Goal: Transaction & Acquisition: Purchase product/service

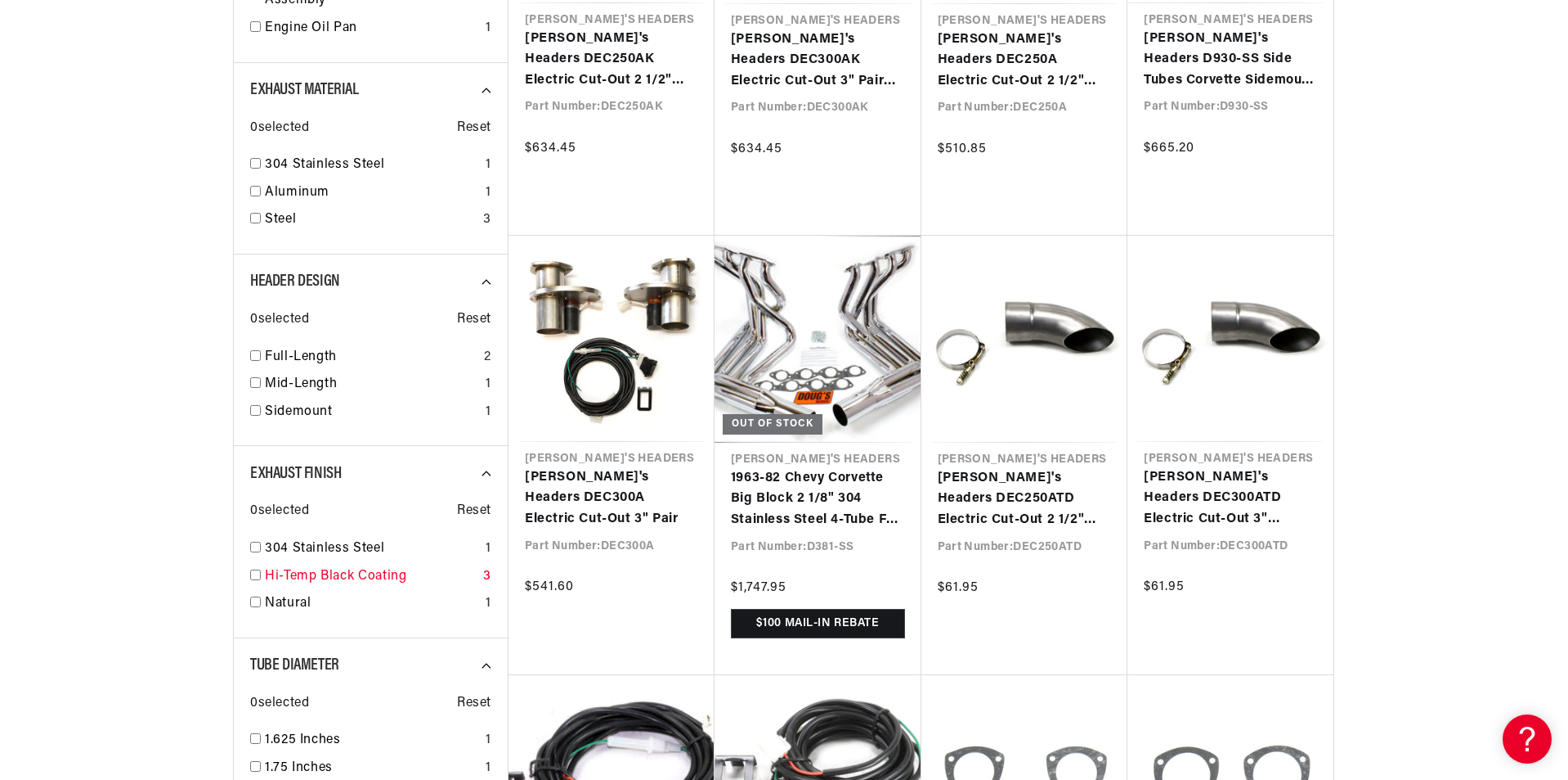
scroll to position [1063, 0]
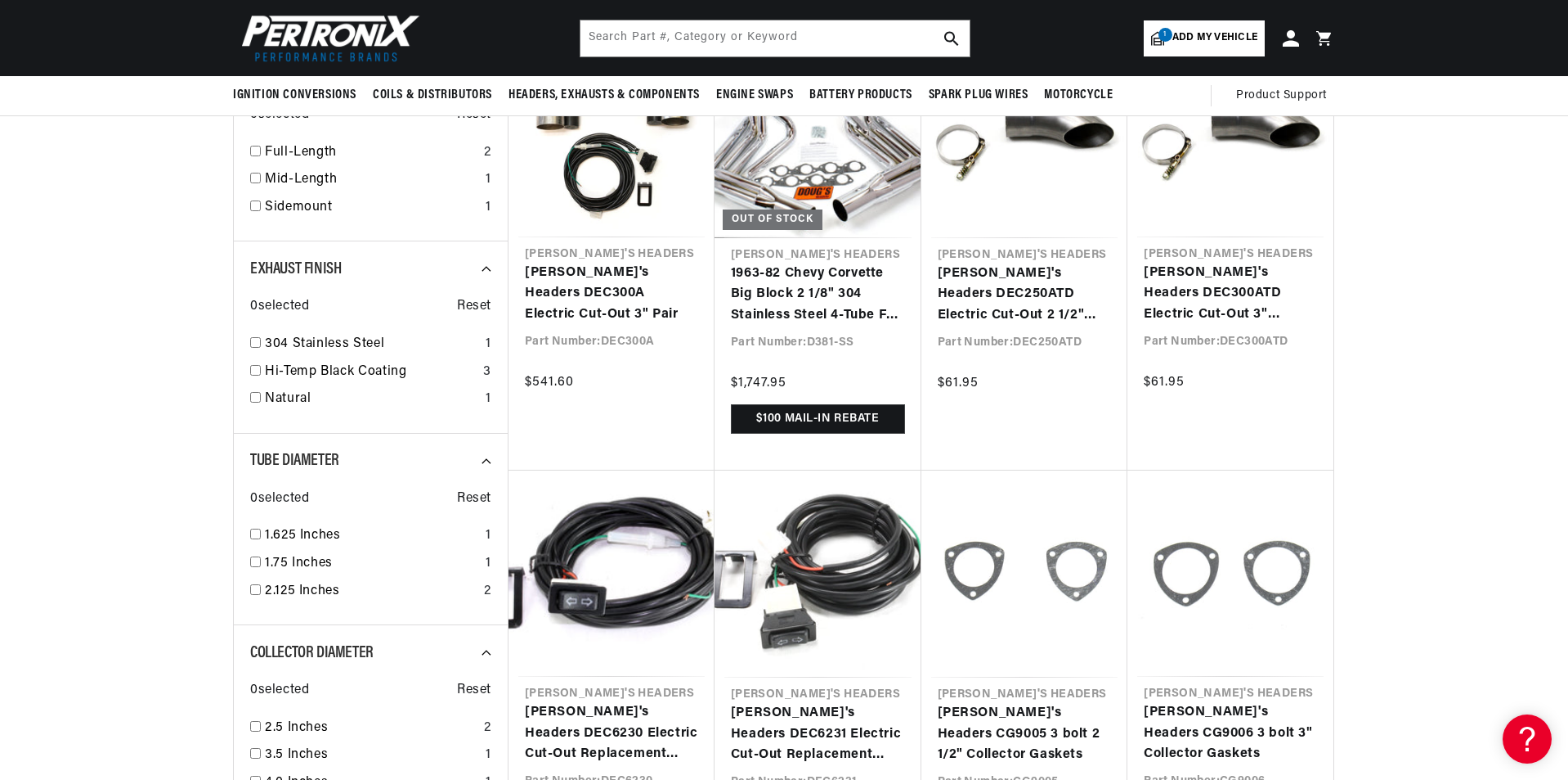
scroll to position [491, 0]
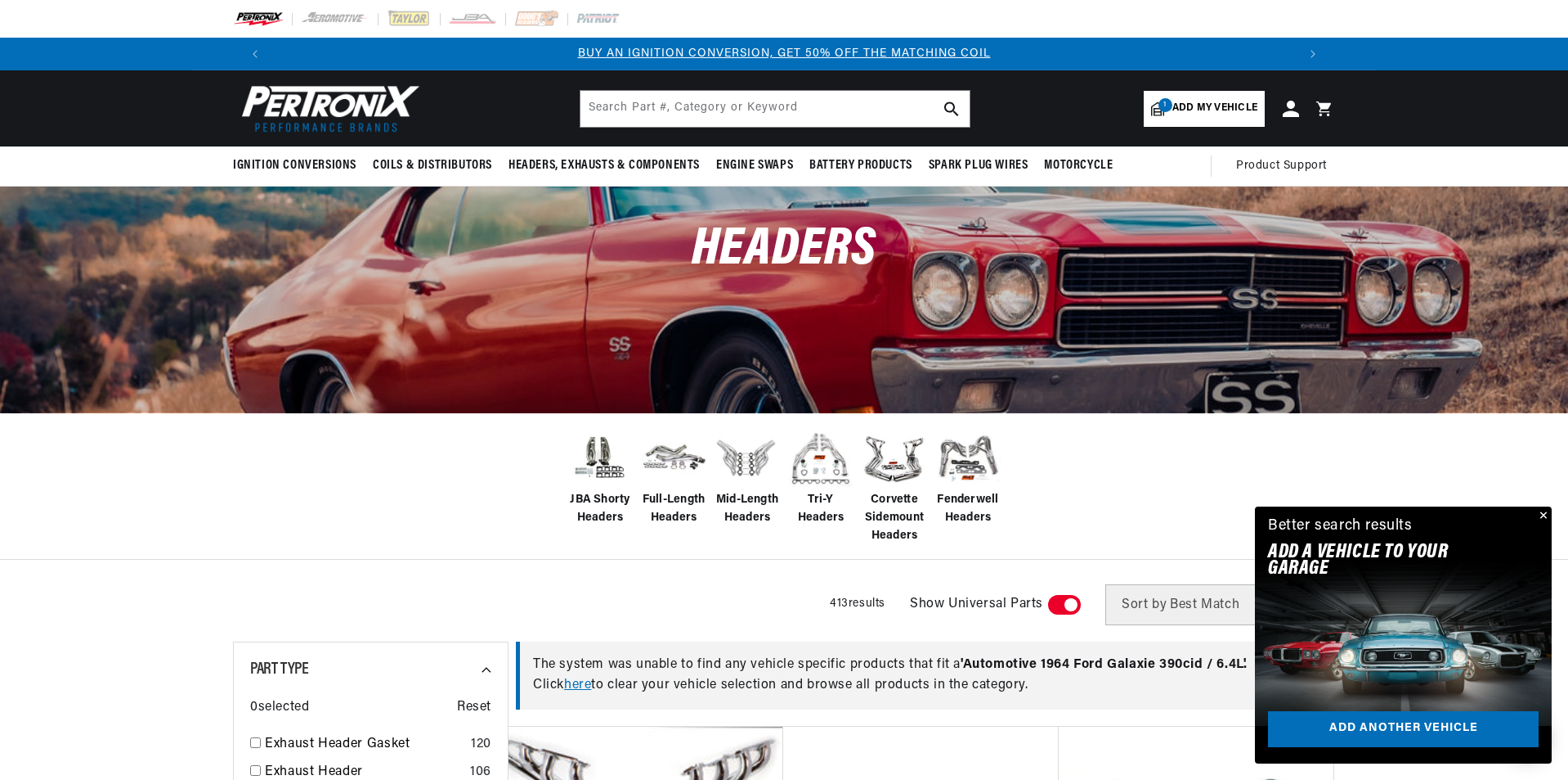
click at [1207, 99] on link "1 Add my vehicle" at bounding box center [1205, 108] width 121 height 36
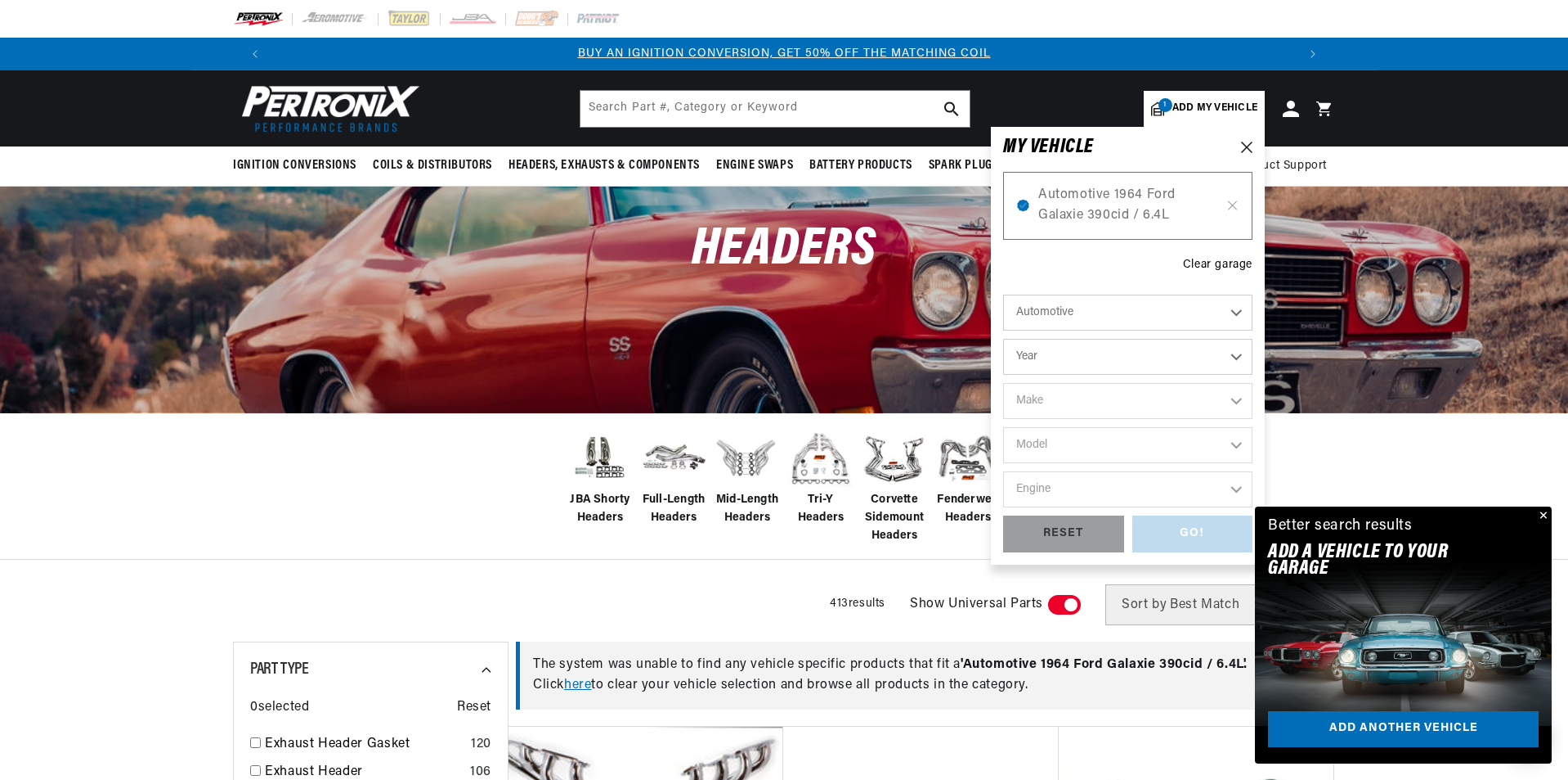
click at [1142, 357] on select "Year 2022 2021 2020 2019 2018 2017 2016 2015 2014 2013 2012 2011 2010 2009 2008…" at bounding box center [1127, 357] width 249 height 36
select select "1970"
click at [1003, 339] on select "Year 2022 2021 2020 2019 2018 2017 2016 2015 2014 2013 2012 2011 2010 2009 2008…" at bounding box center [1127, 357] width 249 height 36
select select "1970"
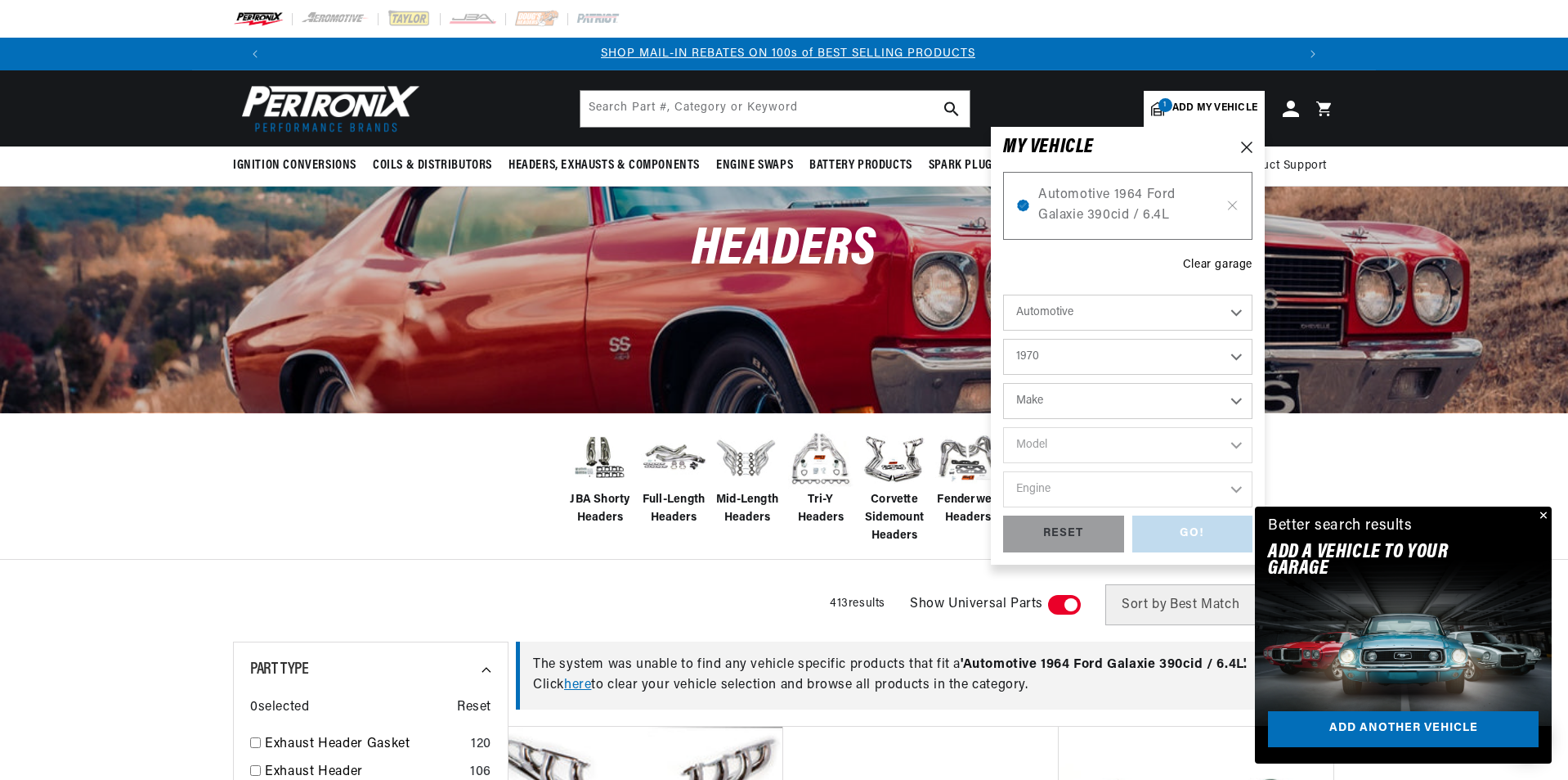
click at [1165, 401] on select "Make Alfa Romeo American Motors Aston Martin Audi Austin Austin Healey Avanti B…" at bounding box center [1127, 401] width 249 height 36
select select "Chevrolet"
click at [1003, 383] on select "Make Alfa Romeo American Motors Aston Martin Audi Austin Austin Healey Avanti B…" at bounding box center [1127, 401] width 249 height 36
select select "Chevrolet"
click at [1063, 448] on select "Model Bel Air Biscayne Blazer Brookwood C10 Pickup C10 Suburban C20 Pickup C20 …" at bounding box center [1127, 445] width 249 height 36
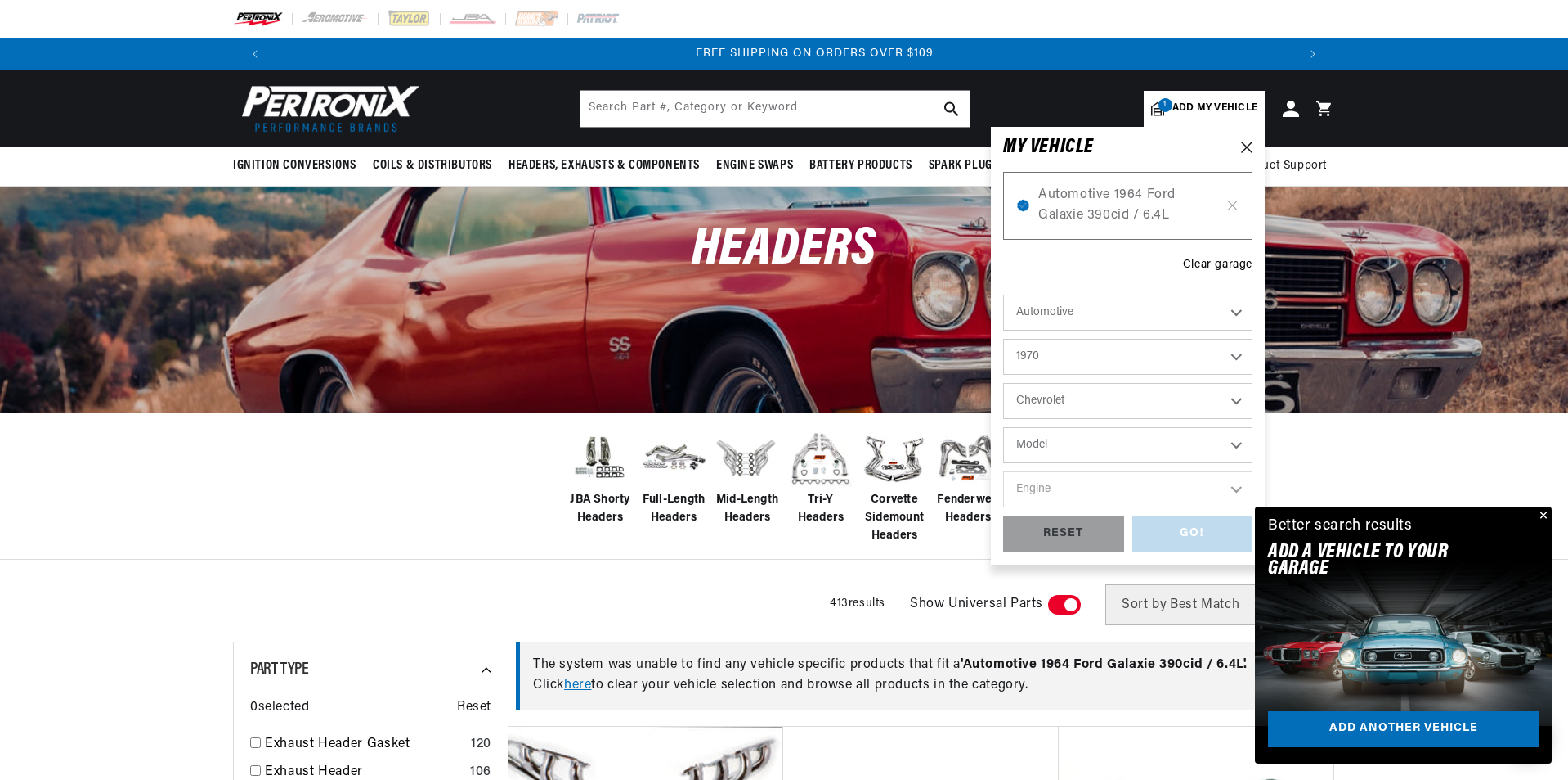
scroll to position [0, 2042]
select select "Biscayne"
click at [1003, 427] on select "Model Bel Air Biscayne Blazer Brookwood C10 Pickup C10 Suburban C20 Pickup C20 …" at bounding box center [1127, 445] width 249 height 36
select select "Biscayne"
click at [1116, 493] on select "Engine 230cid / 3.8L 250cid / 4.1L 350cid / 5.7L 400cid / 6.6L 454cid / 7.4L" at bounding box center [1127, 489] width 249 height 36
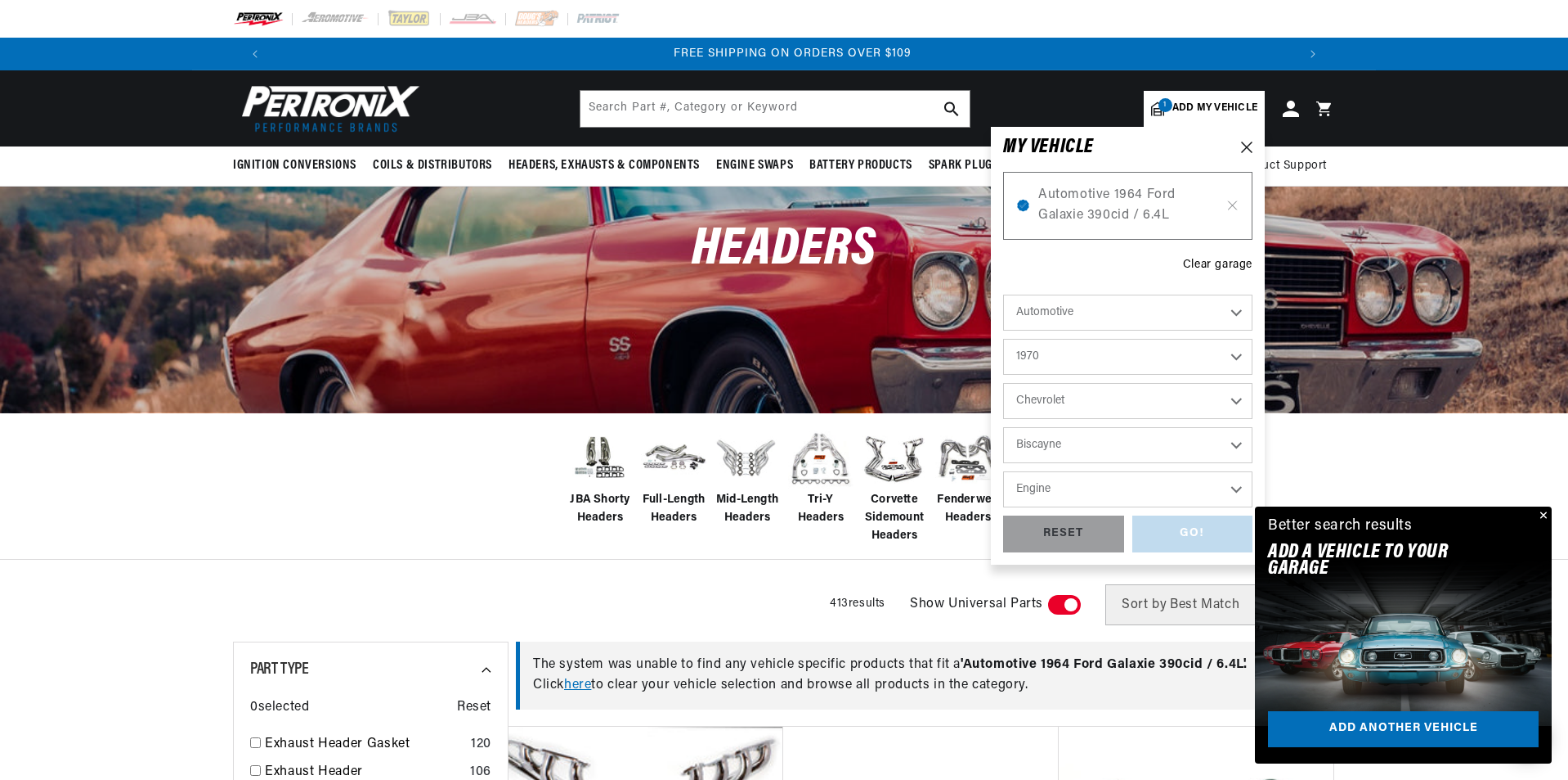
select select "454cid-7.4L"
click at [1003, 471] on select "Engine 230cid / 3.8L 250cid / 4.1L 350cid / 5.7L 400cid / 6.6L 454cid / 7.4L" at bounding box center [1127, 489] width 249 height 36
select select "454cid-7.4L"
click at [1199, 530] on div "GO!" at bounding box center [1193, 533] width 121 height 37
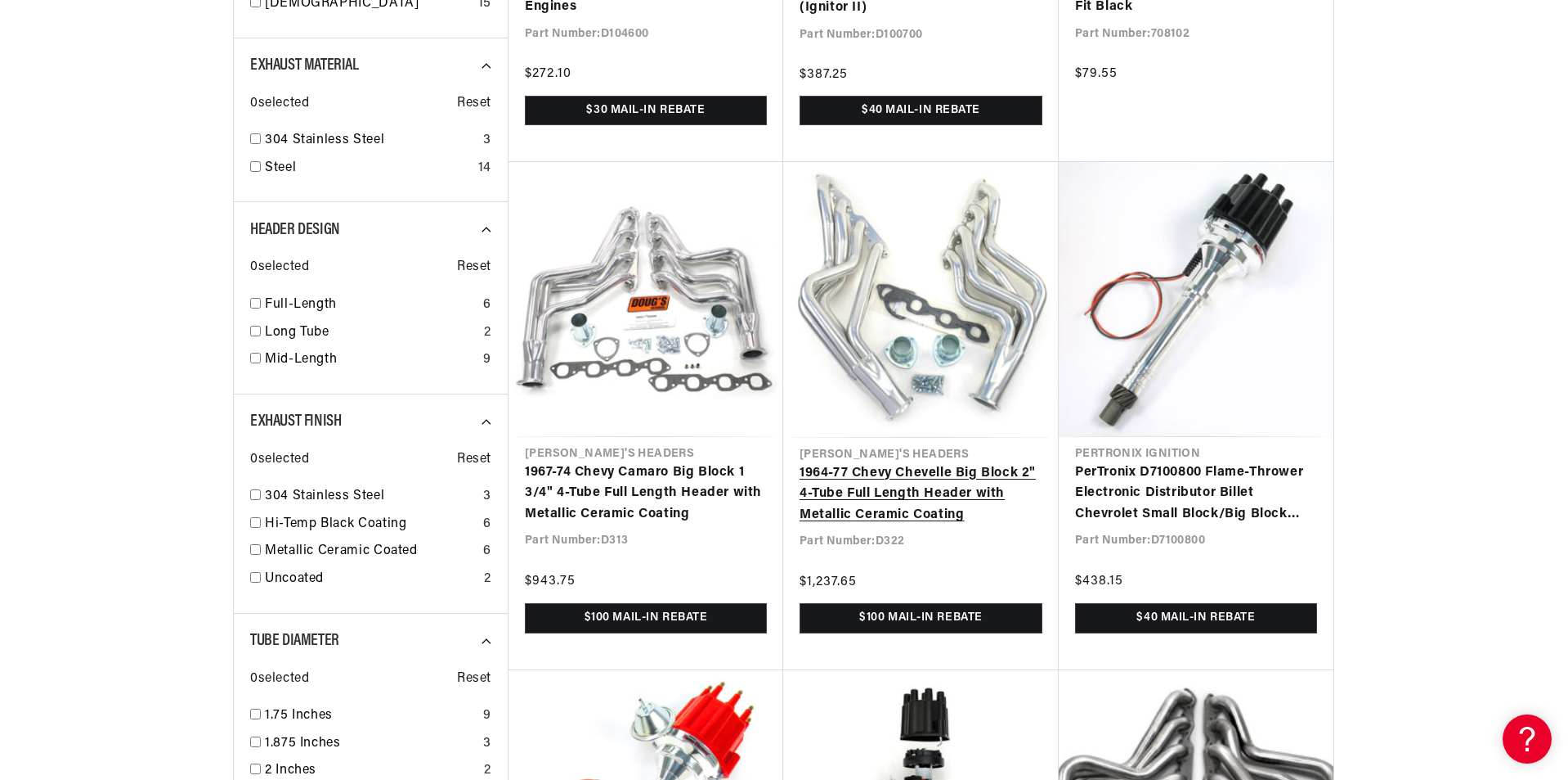
scroll to position [0, 1022]
click at [962, 463] on link "1964-77 Chevy Chevelle Big Block 2" 4-Tube Full Length Header with Metallic Cer…" at bounding box center [921, 495] width 243 height 63
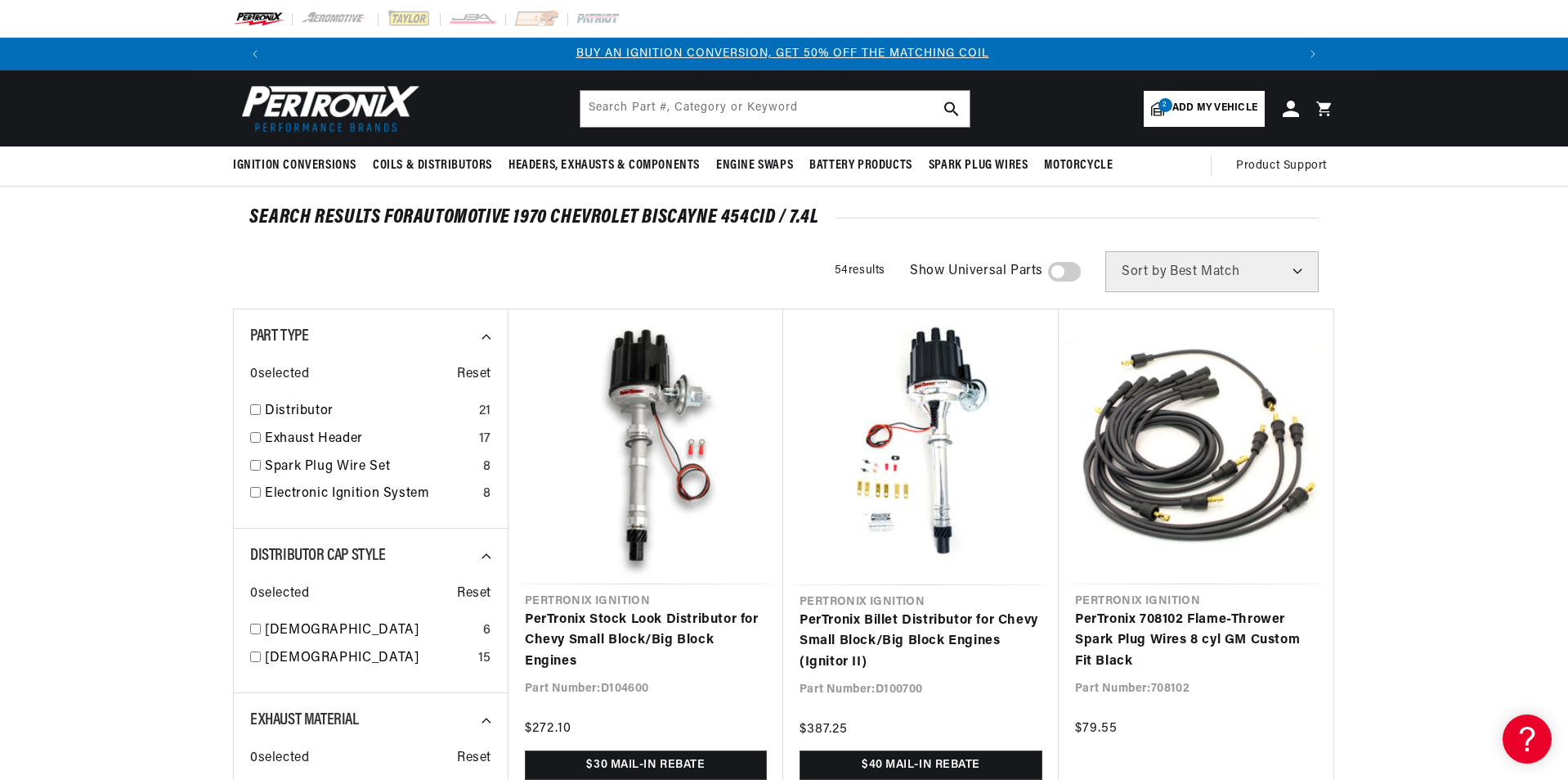
scroll to position [0, 0]
click at [1217, 104] on span "Add my vehicle" at bounding box center [1215, 108] width 85 height 16
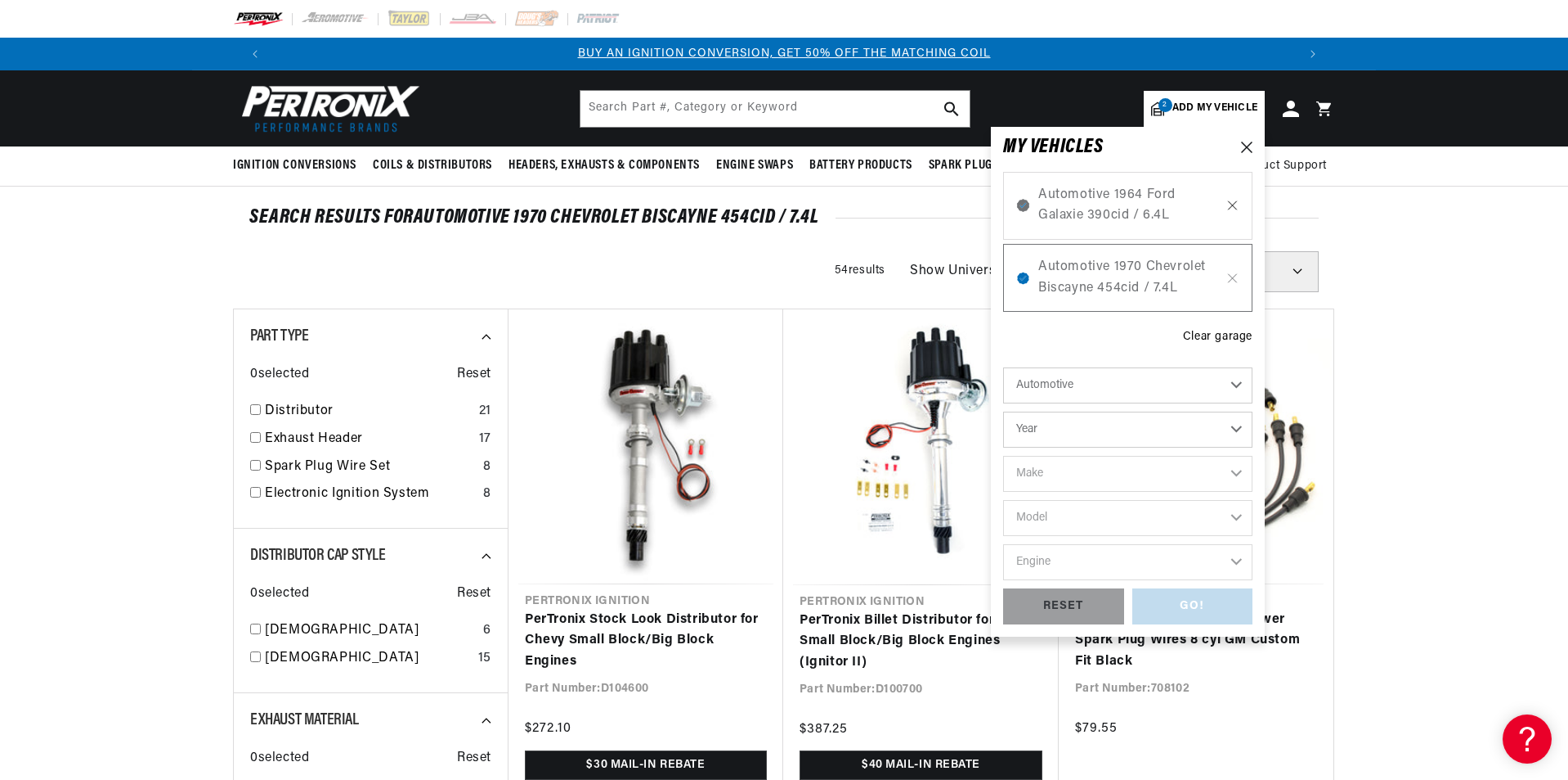
click at [1232, 206] on icon at bounding box center [1233, 205] width 8 height 8
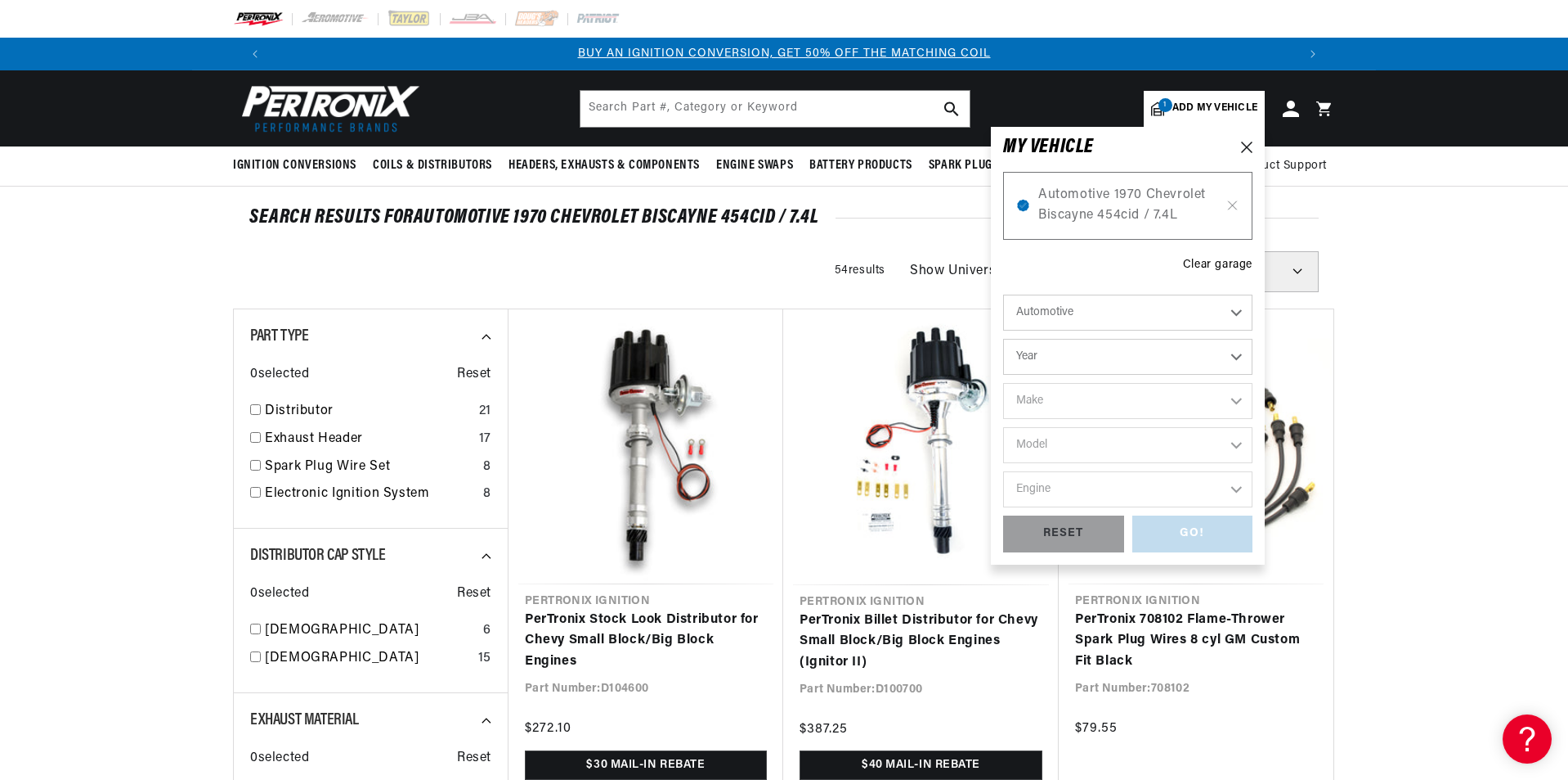
click at [1189, 317] on select "Automotive Agricultural Industrial Marine Motorcycle" at bounding box center [1127, 313] width 249 height 36
click at [1134, 361] on select "Year 2022 2021 2020 2019 2018 2017 2016 2015 2014 2013 2012 2011 2010 2009 2008…" at bounding box center [1127, 357] width 249 height 36
select select "1969"
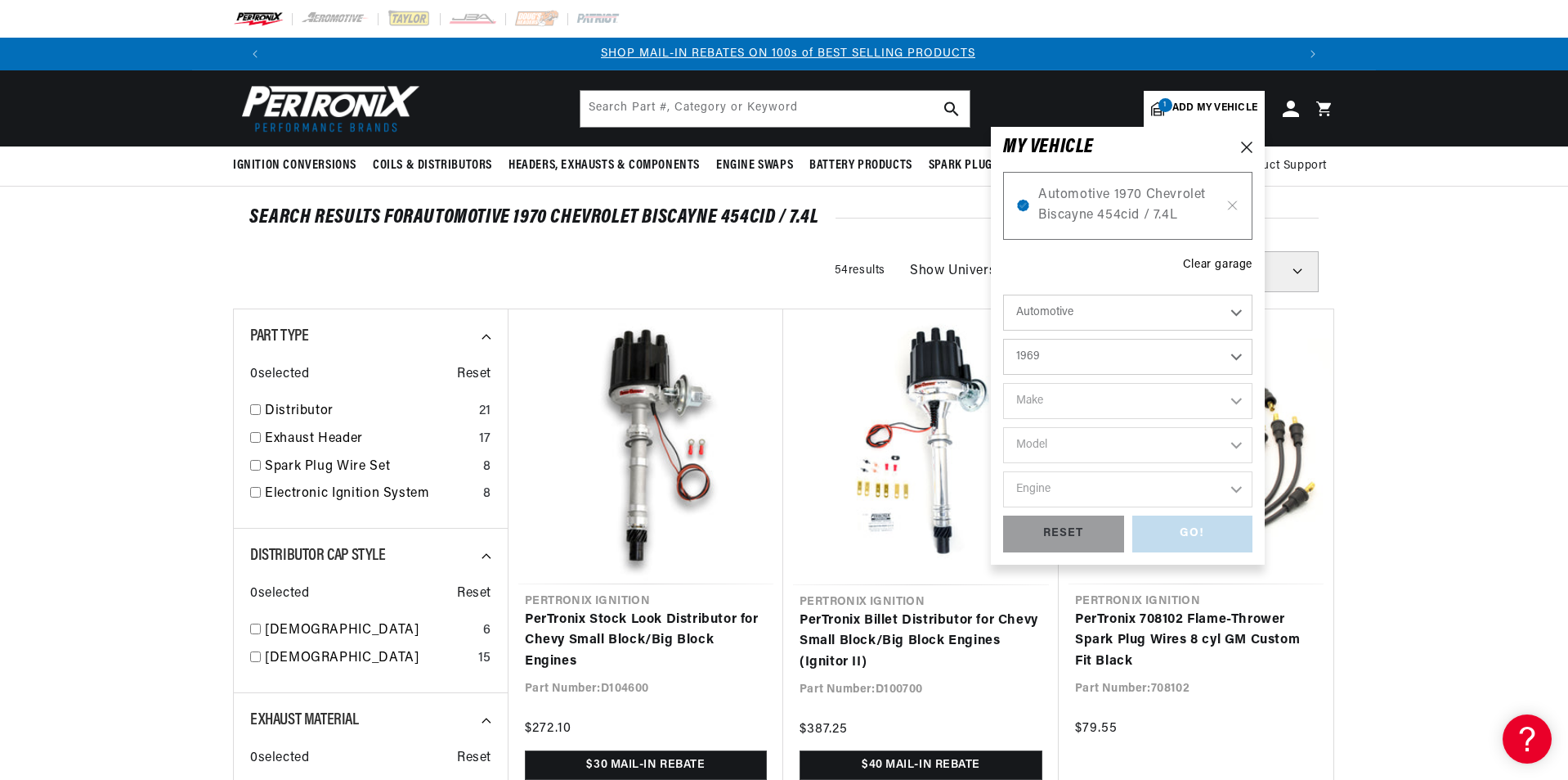
click at [1003, 339] on select "Year 2022 2021 2020 2019 2018 2017 2016 2015 2014 2013 2012 2011 2010 2009 2008…" at bounding box center [1127, 357] width 249 height 36
select select "1969"
click at [1087, 401] on select "Make Alfa Romeo American Motors Aston Martin Austin Austin Healey Avanti BMW Bu…" at bounding box center [1127, 401] width 249 height 36
select select "Chevrolet"
click at [1003, 383] on select "Make Alfa Romeo American Motors Aston Martin Austin Austin Healey Avanti BMW Bu…" at bounding box center [1127, 401] width 249 height 36
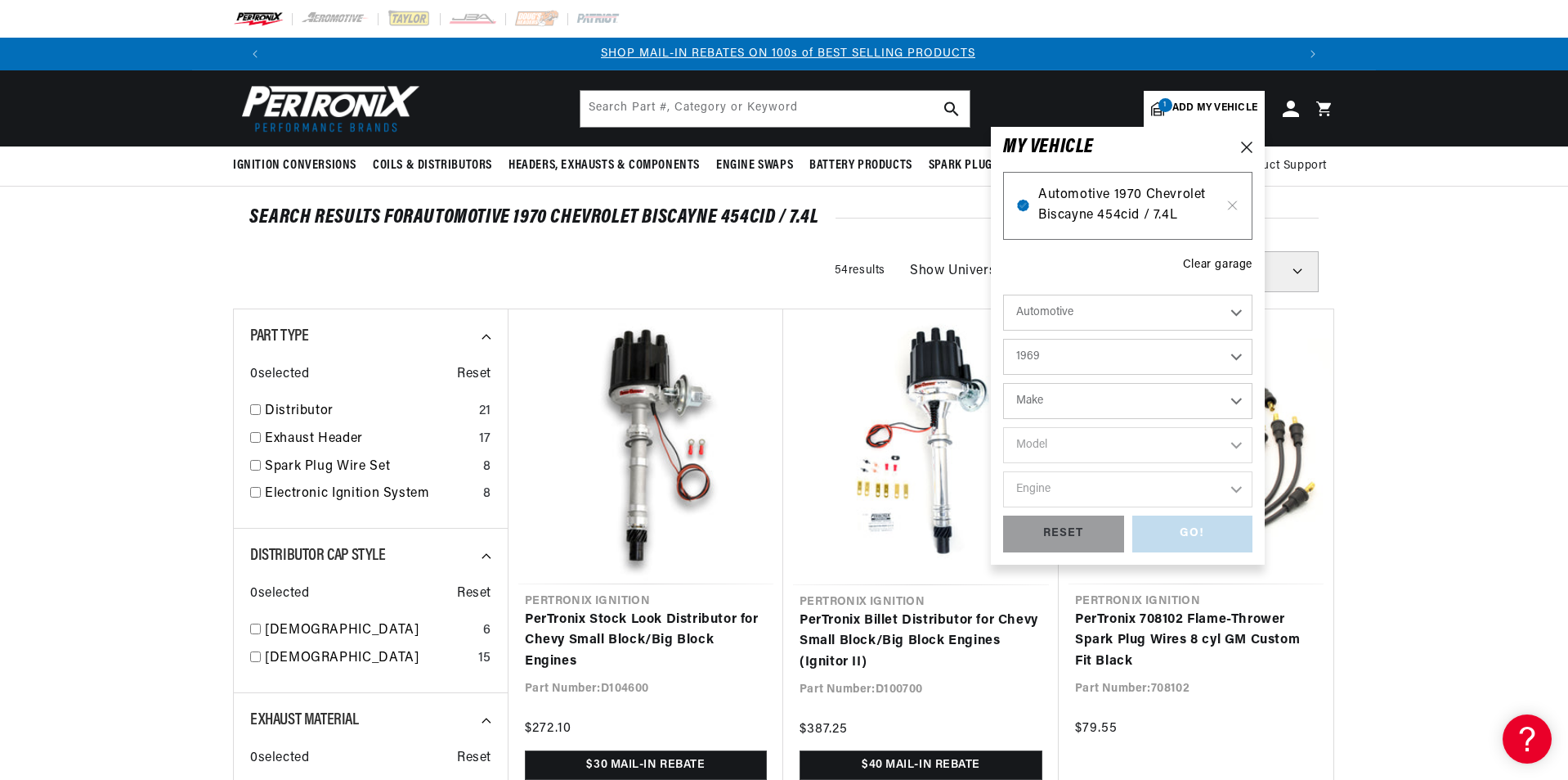
select select "Chevrolet"
click at [1096, 445] on select "Model Bel Air Biscayne Blazer Brookwood C10 Pickup C10 Suburban C20 Pickup C20 …" at bounding box center [1127, 445] width 249 height 36
select select "Impala"
click at [1003, 427] on select "Model Bel Air Biscayne Blazer Brookwood C10 Pickup C10 Suburban C20 Pickup C20 …" at bounding box center [1127, 445] width 249 height 36
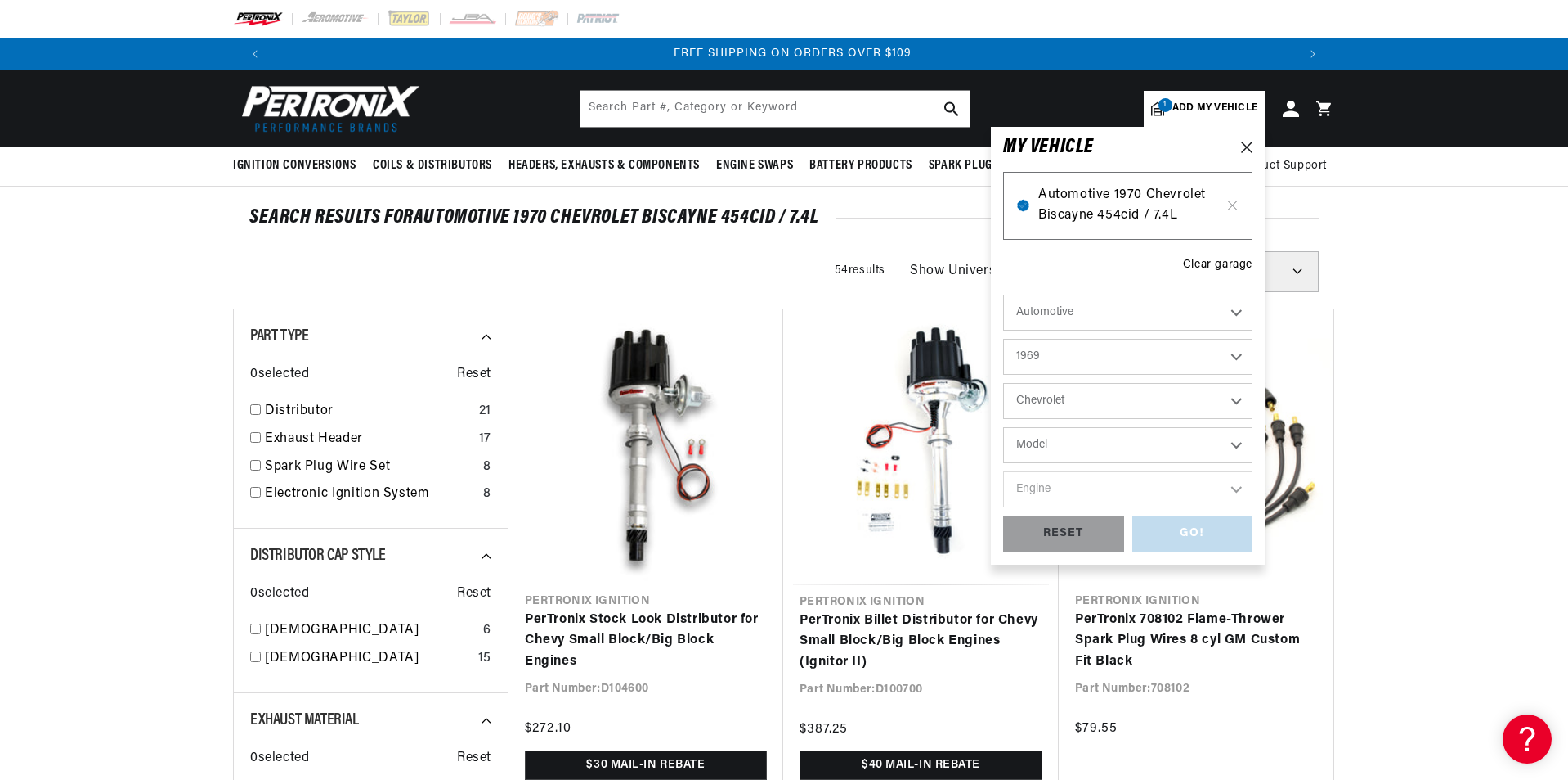
select select "Impala"
click at [1093, 487] on select "Engine 4.6L 6.6L 6.7L 7.4L 230cid / 3.8L 250cid / 4.1L 305cid / 5.0L 307cid / 5…" at bounding box center [1127, 489] width 249 height 36
select select "427cid-7.0L"
click at [1003, 471] on select "Engine 4.6L 6.6L 6.7L 7.4L 230cid / 3.8L 250cid / 4.1L 305cid / 5.0L 307cid / 5…" at bounding box center [1127, 489] width 249 height 36
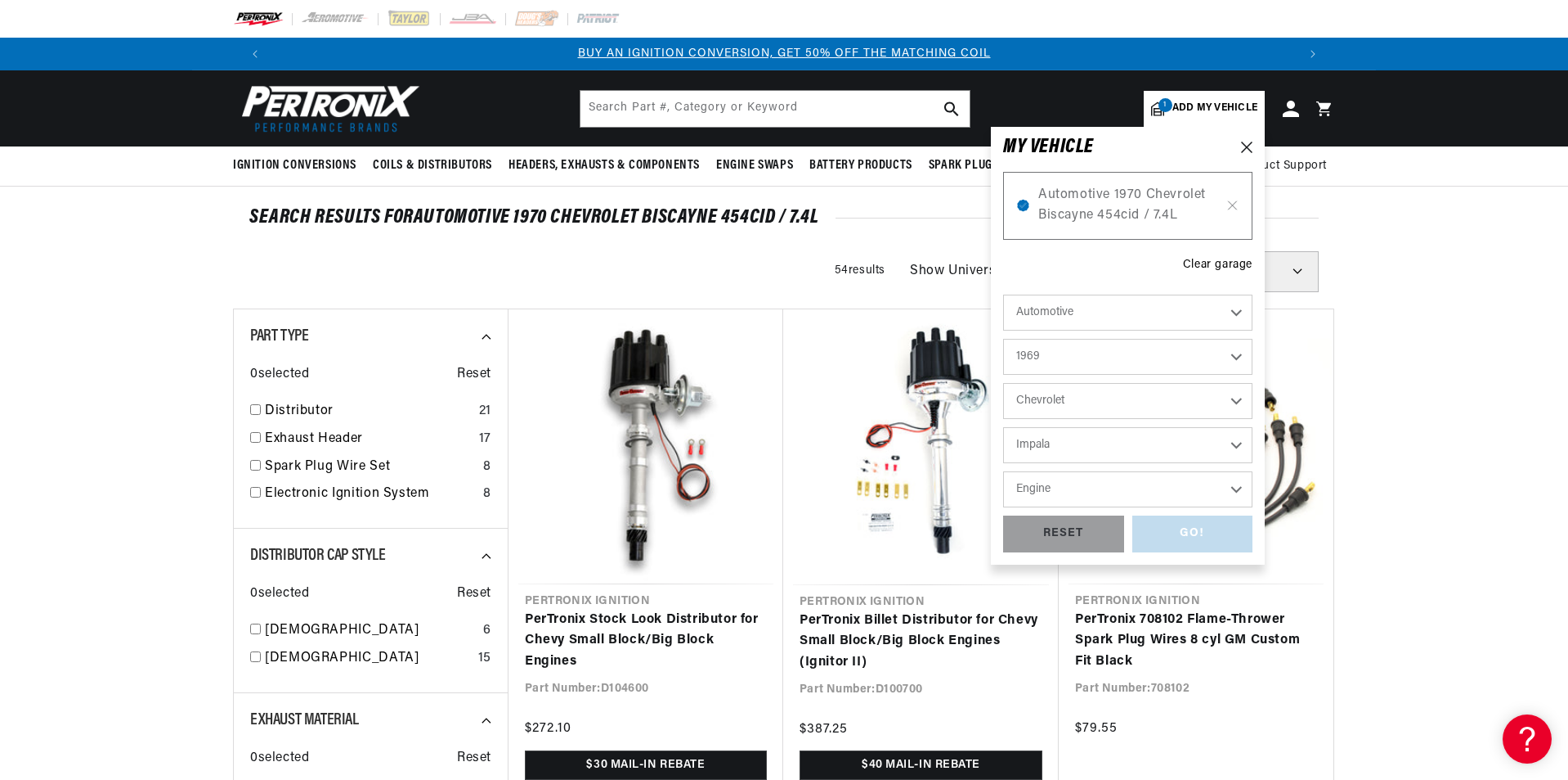
select select "427cid-7.0L"
click at [1203, 538] on div "GO!" at bounding box center [1193, 533] width 121 height 37
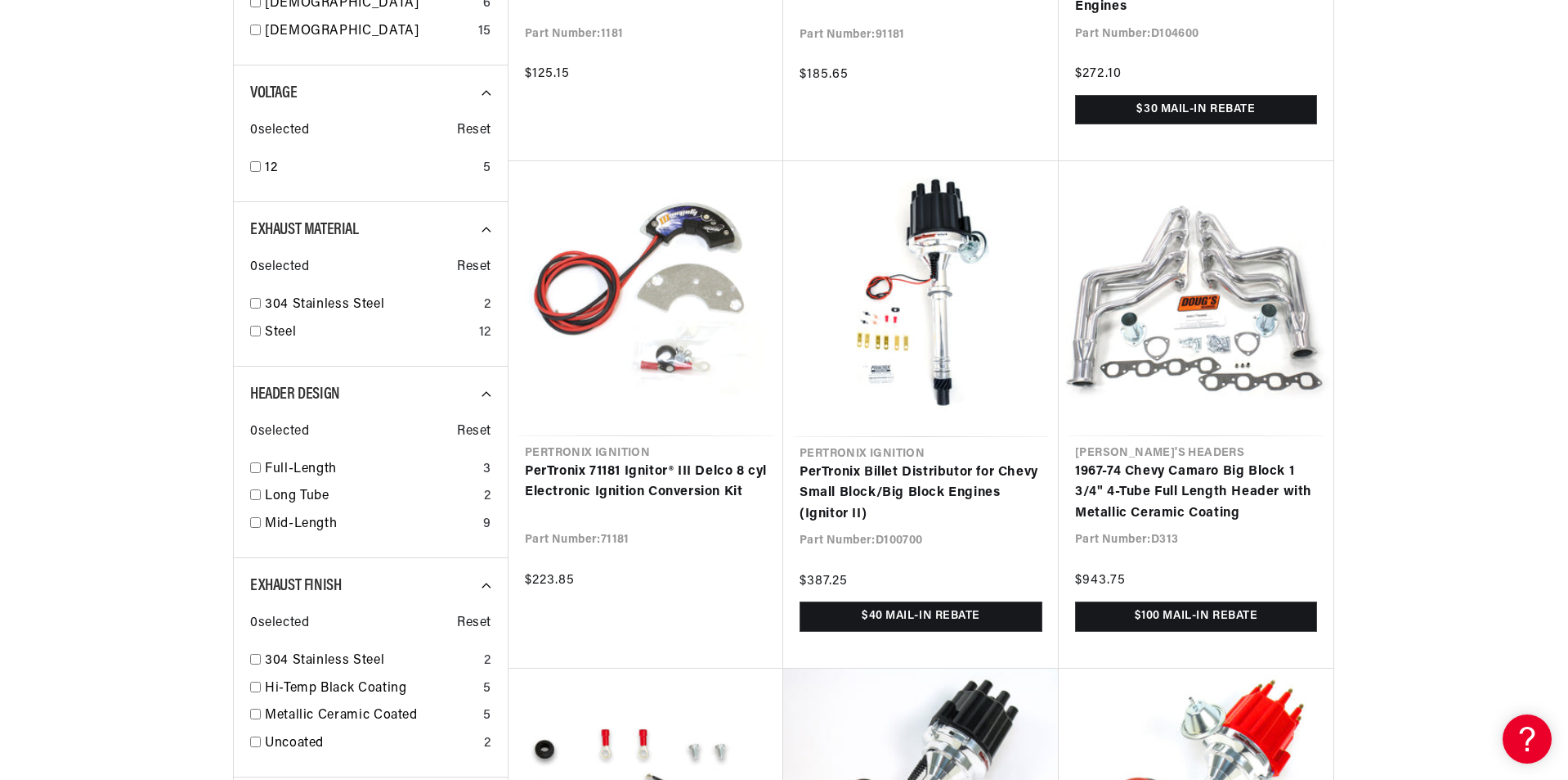
scroll to position [0, 1022]
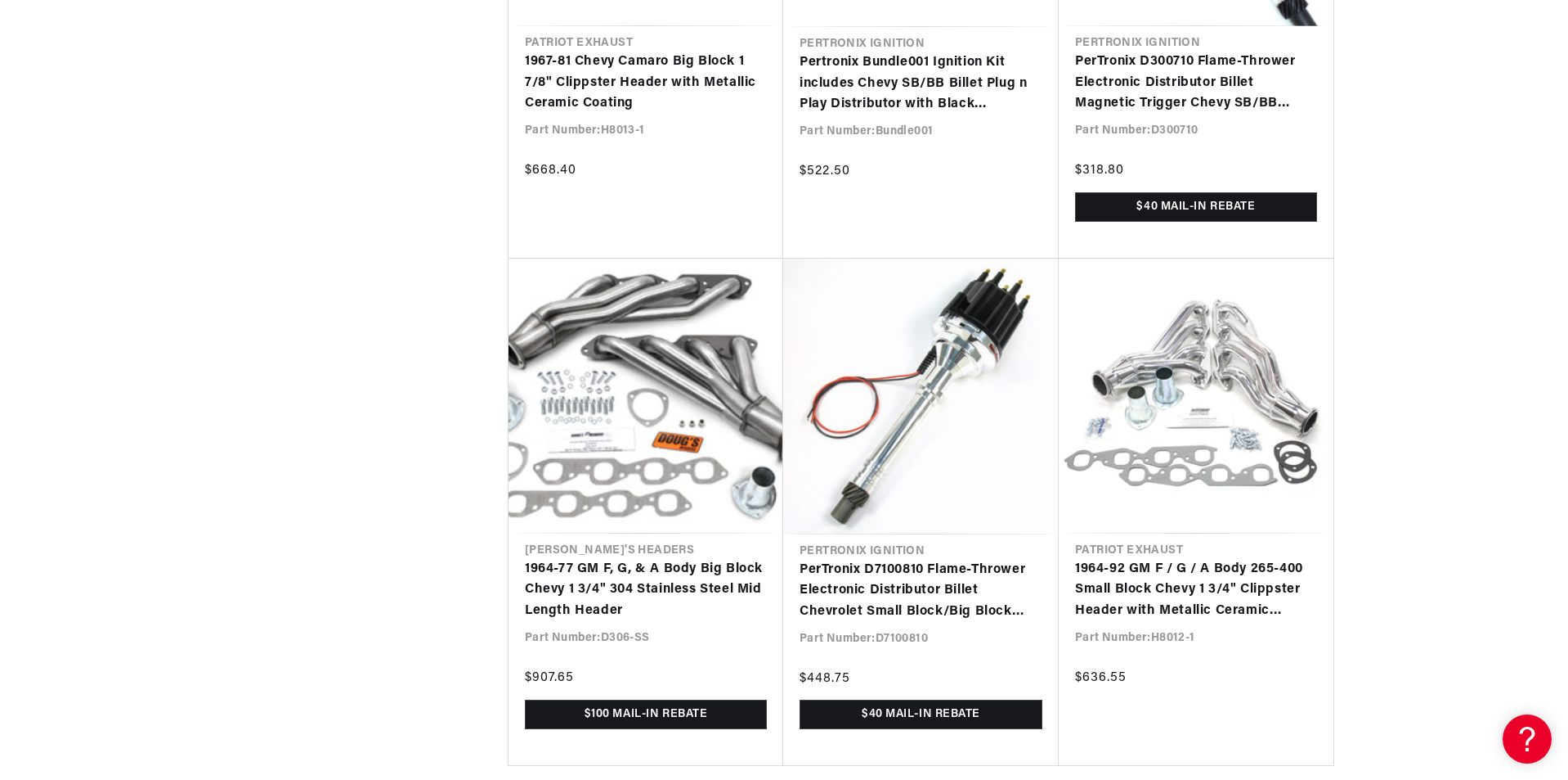
scroll to position [0, 774]
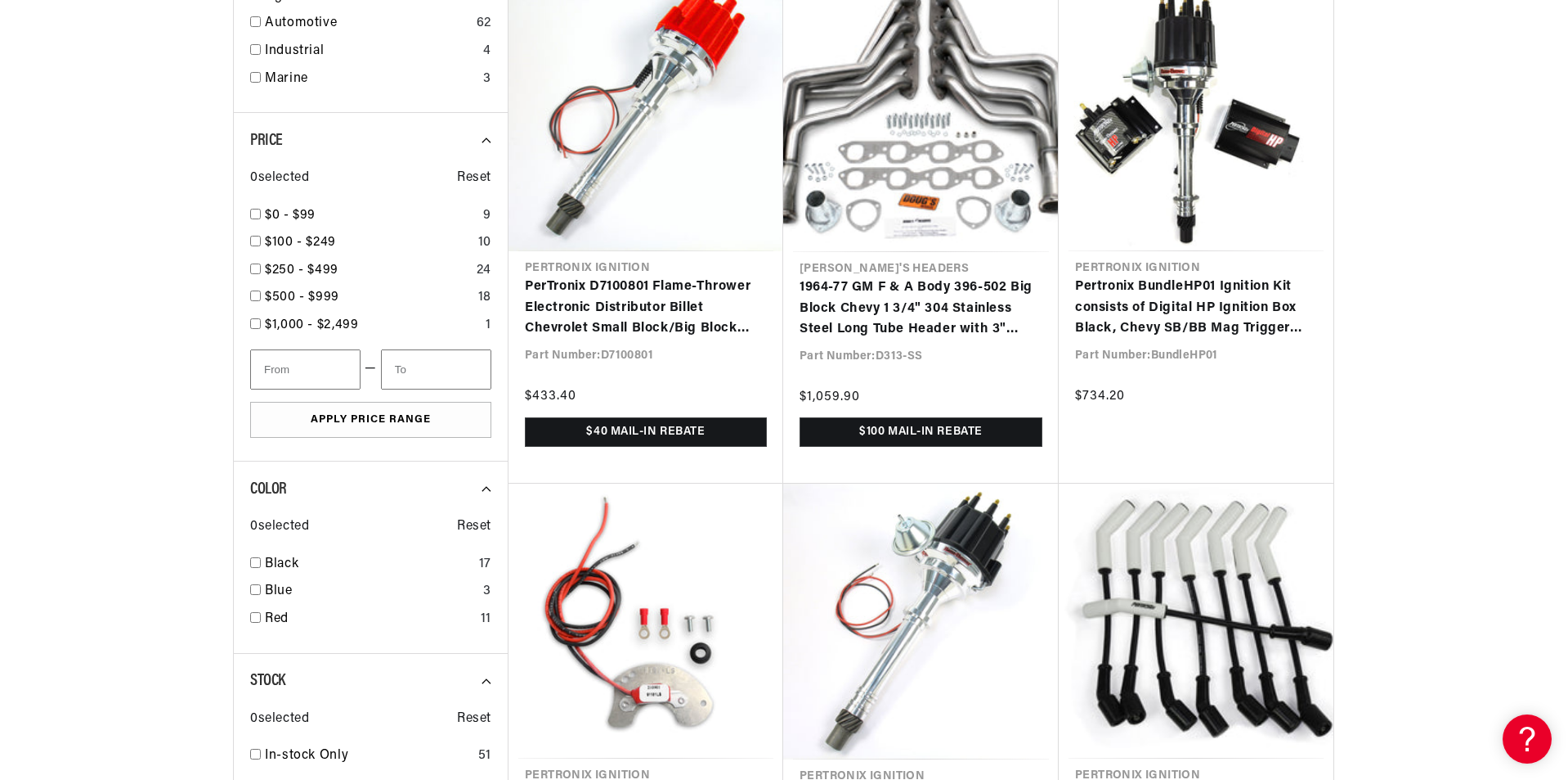
scroll to position [2373, 0]
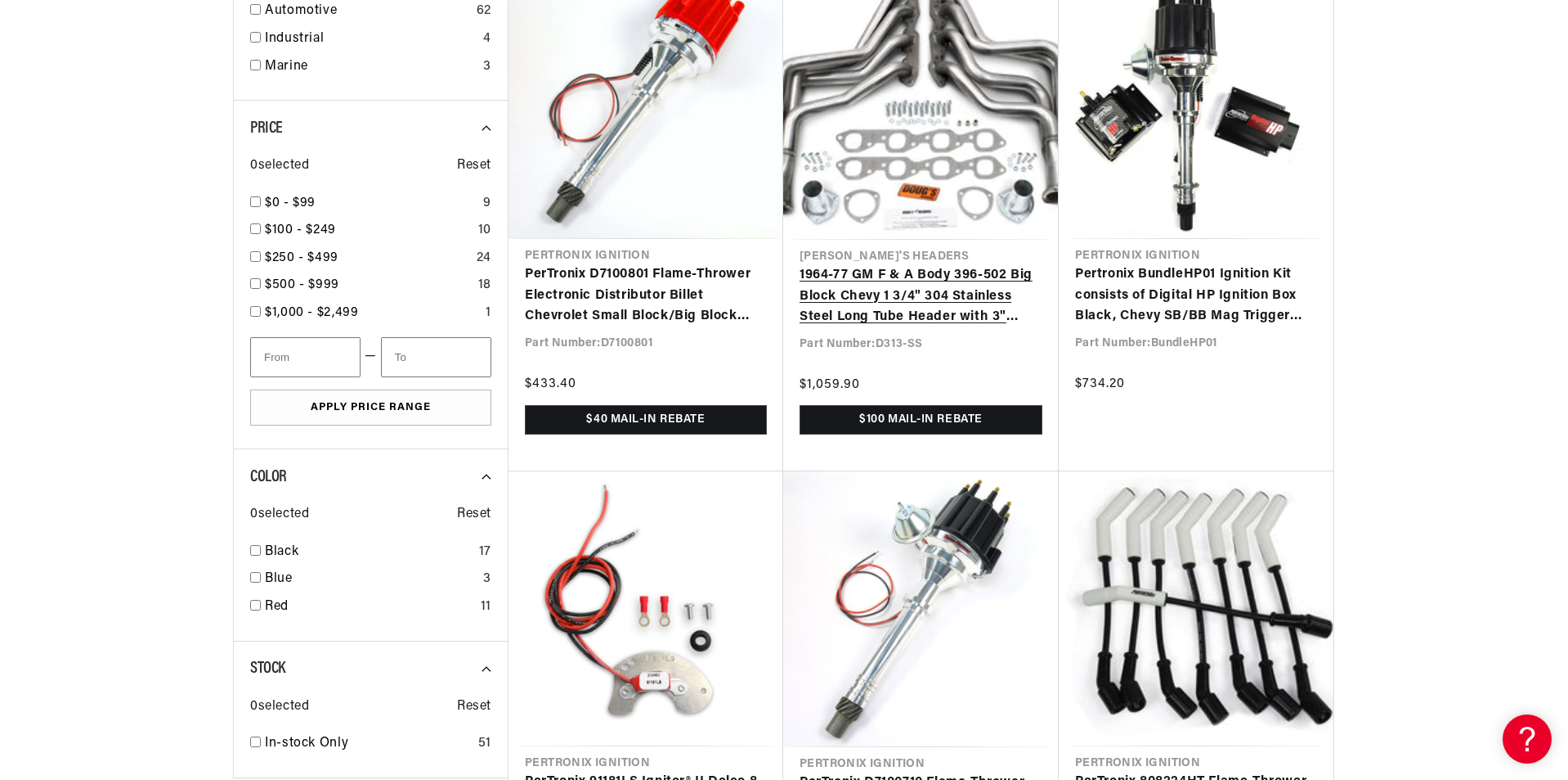
click at [894, 294] on link "1964-77 GM F & A Body 396-502 Big Block Chevy 1 3/4" 304 Stainless Steel Long T…" at bounding box center [921, 297] width 243 height 63
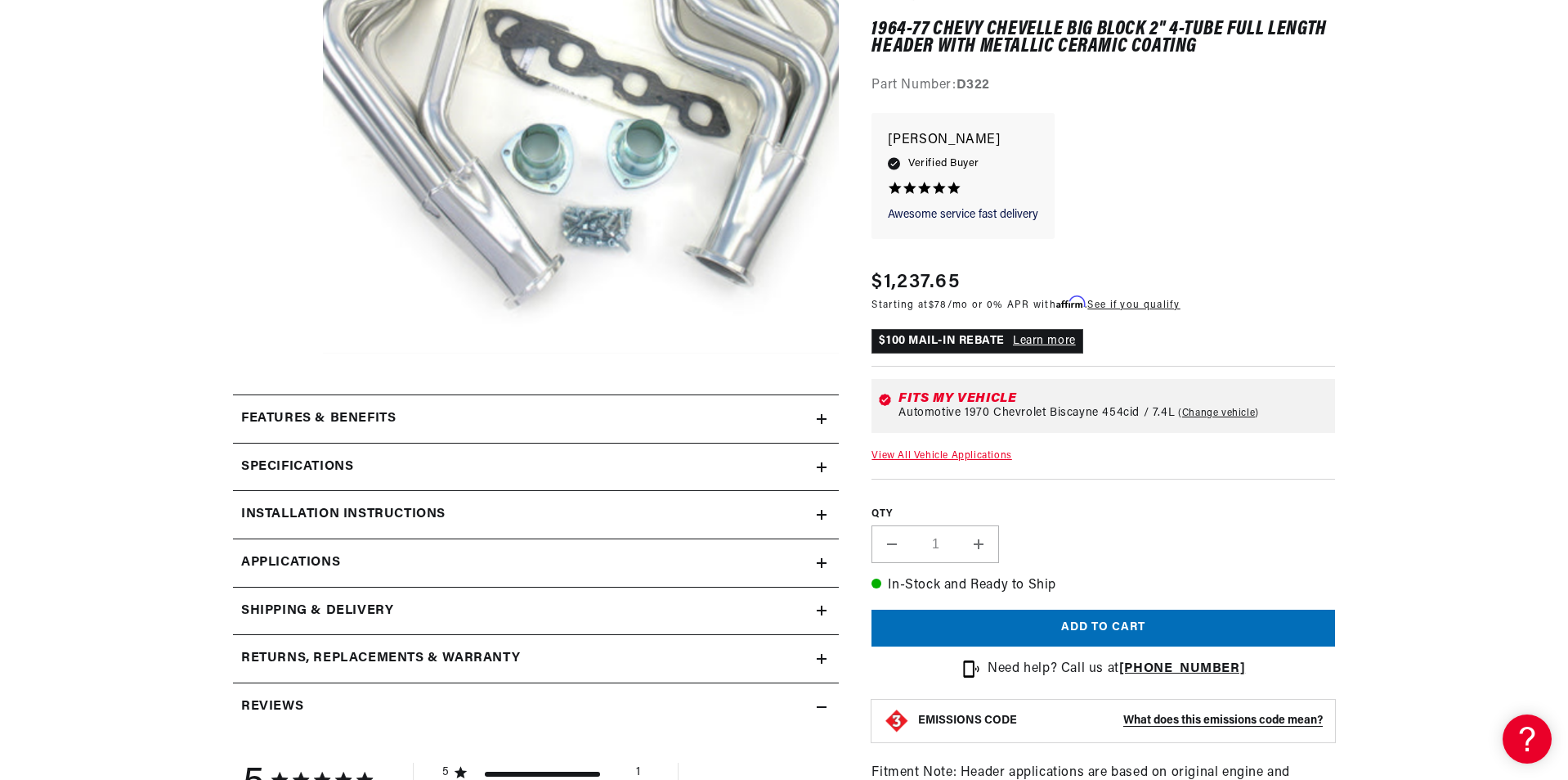
scroll to position [0, 1022]
click at [472, 566] on link "Applications" at bounding box center [536, 563] width 606 height 48
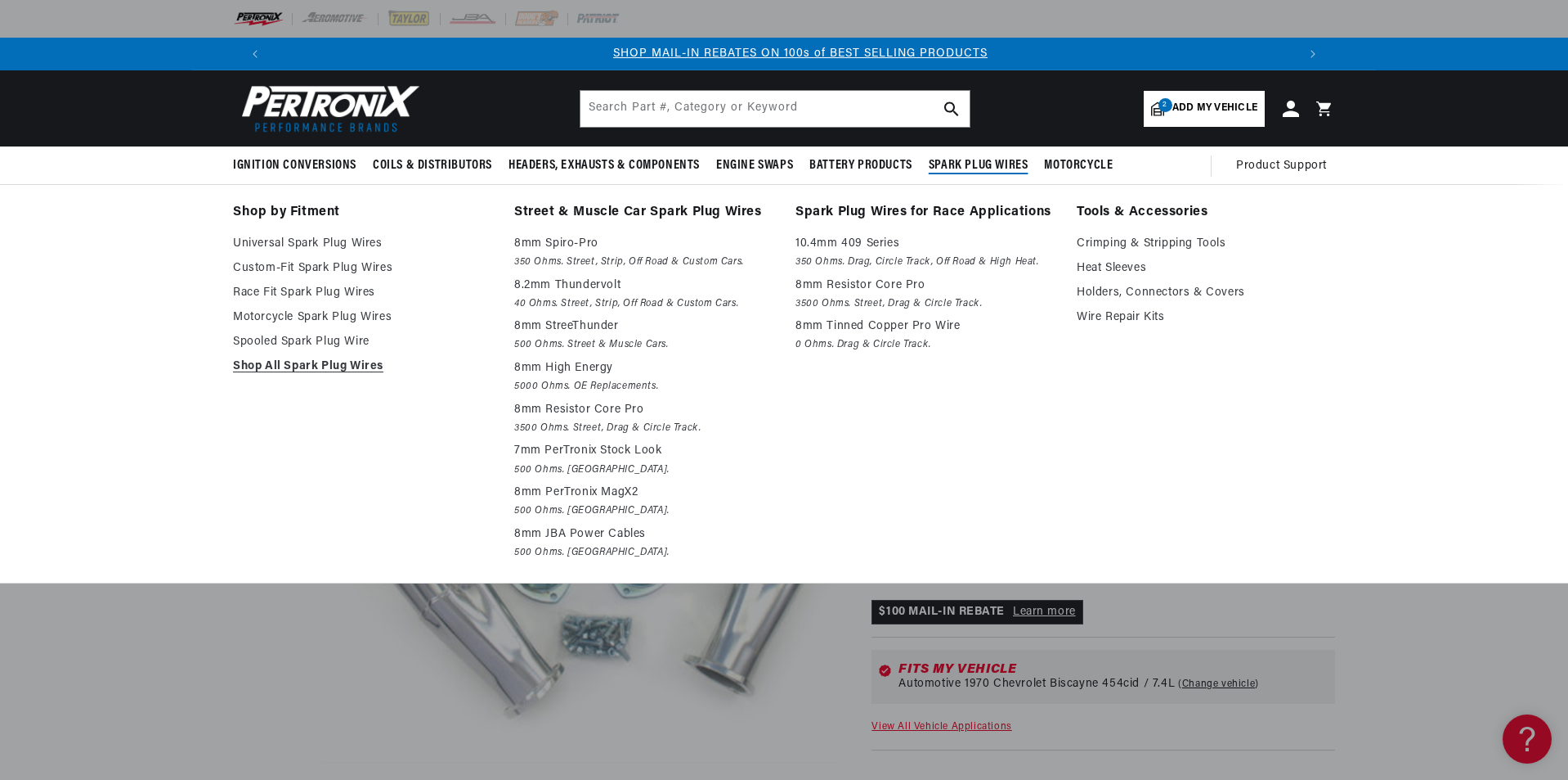
scroll to position [0, 1022]
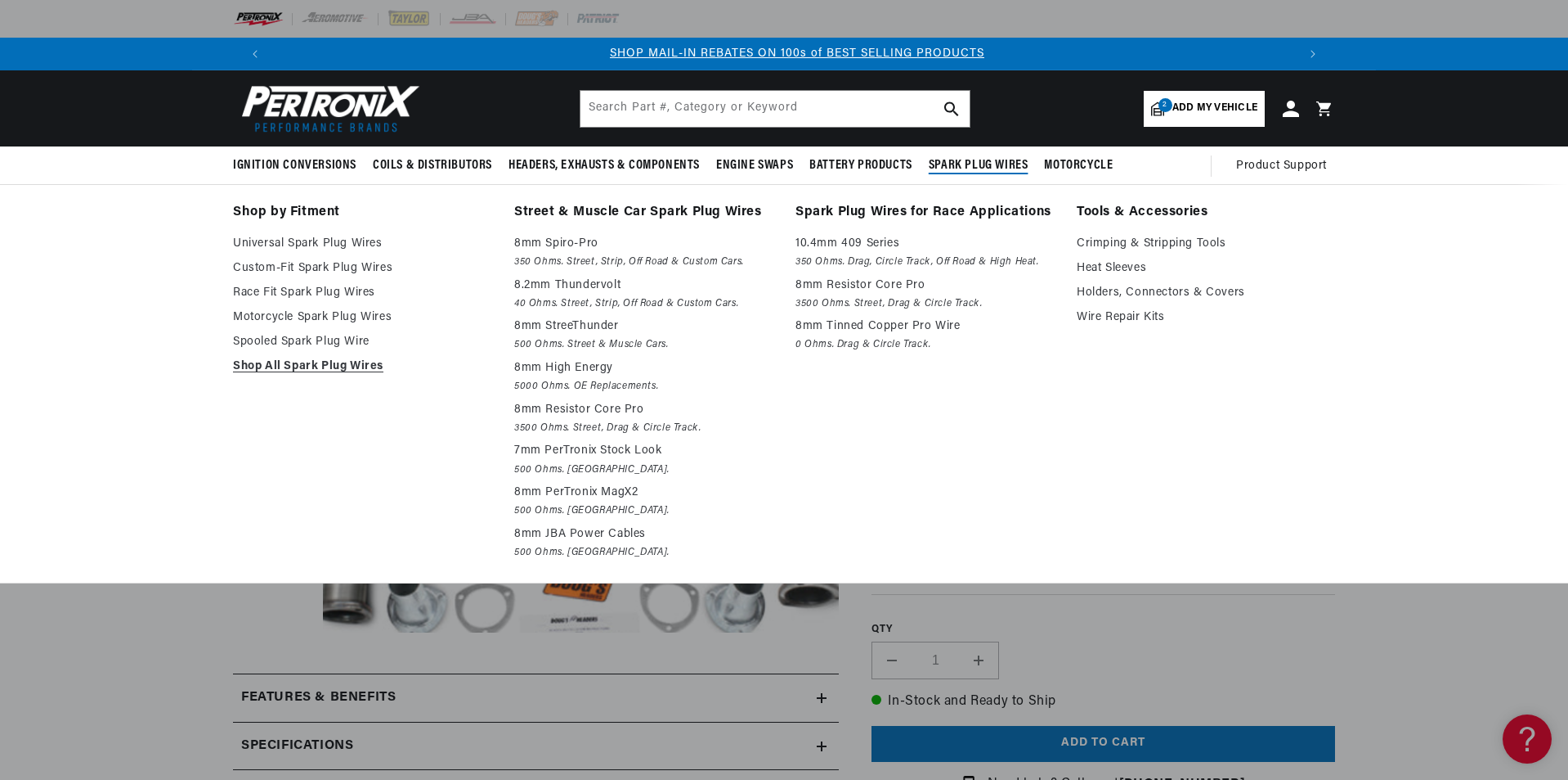
scroll to position [0, 1022]
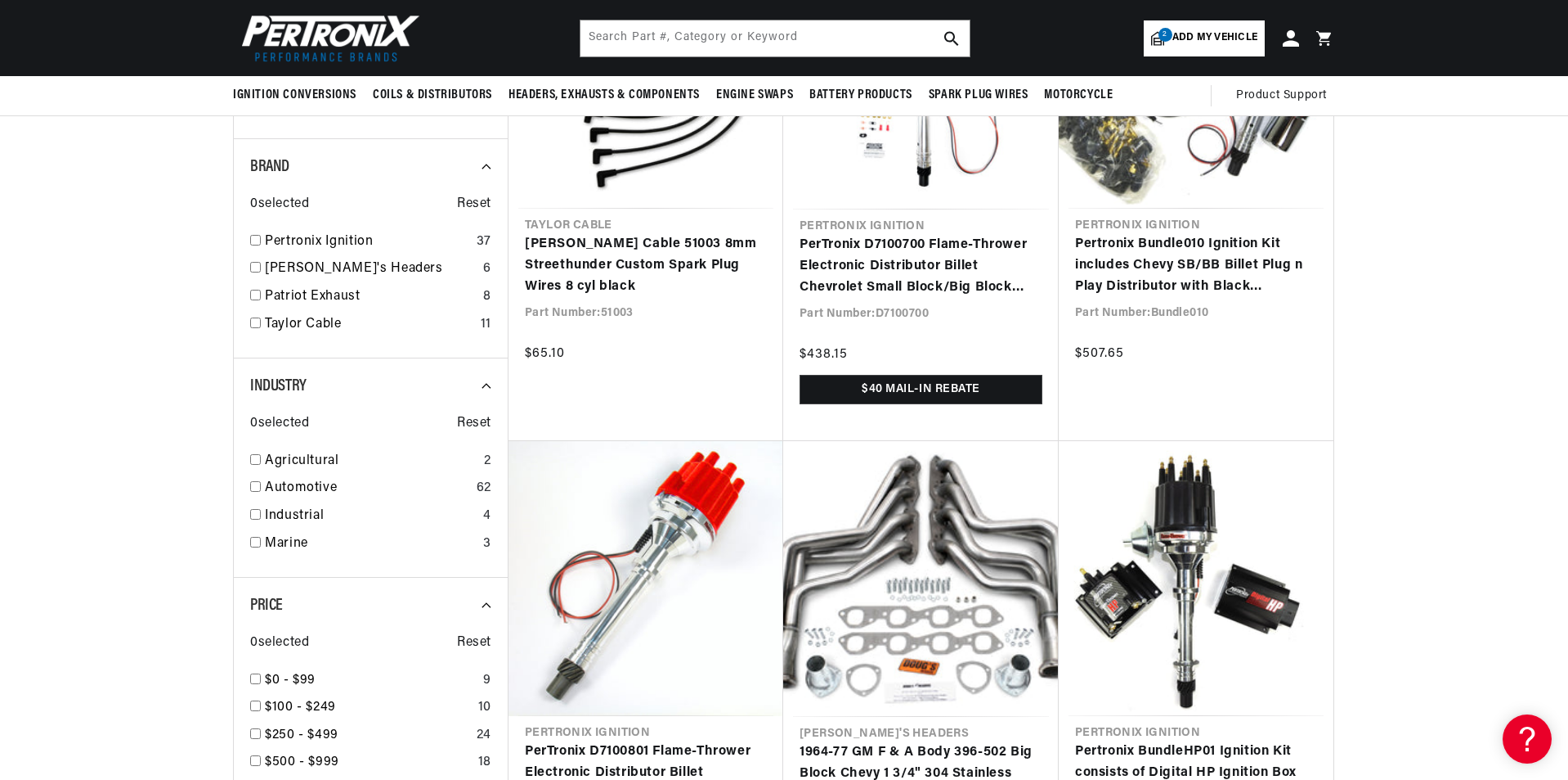
scroll to position [1881, 0]
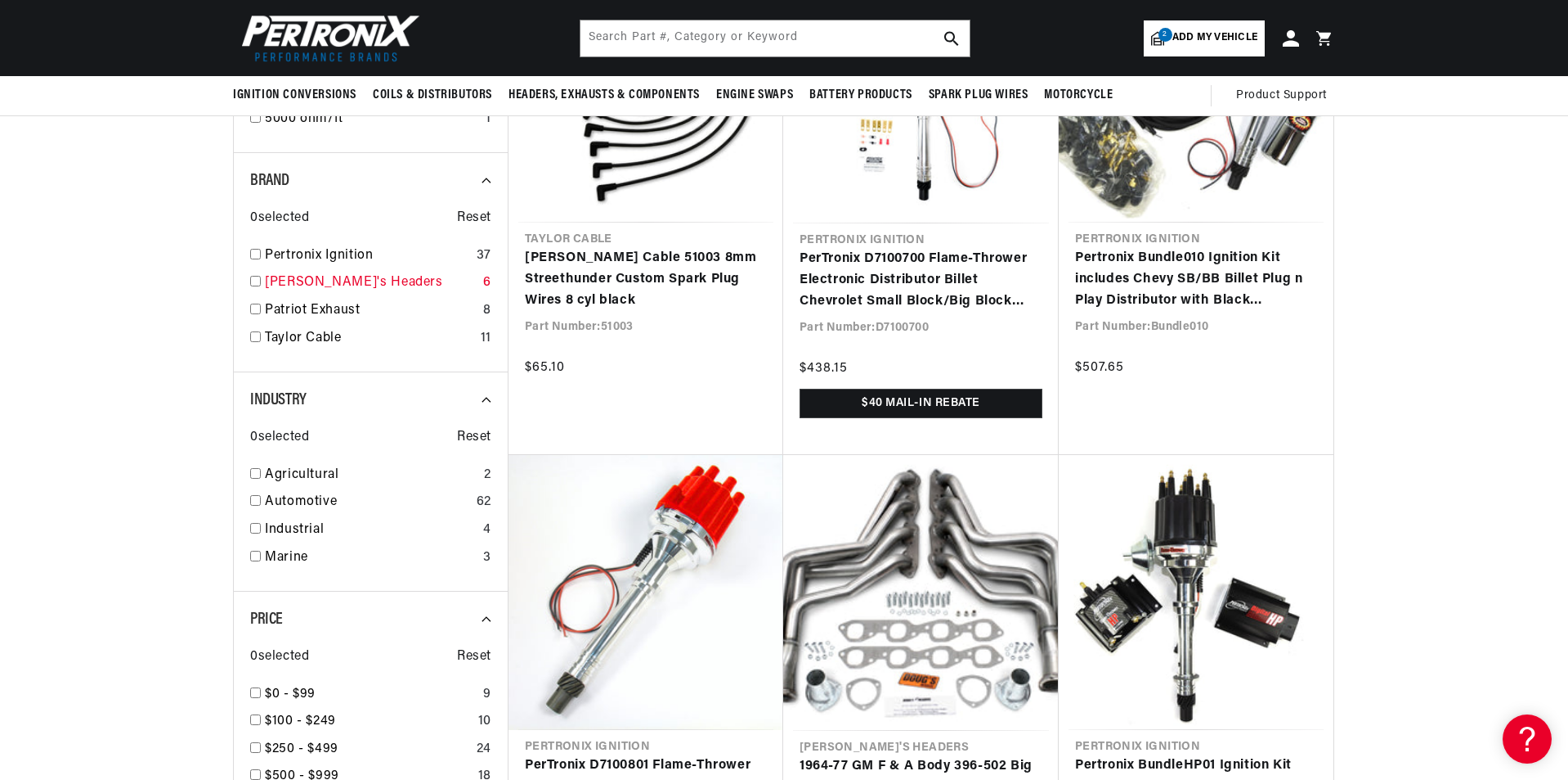
click at [254, 280] on input "checkbox" at bounding box center [255, 281] width 11 height 11
checkbox input "false"
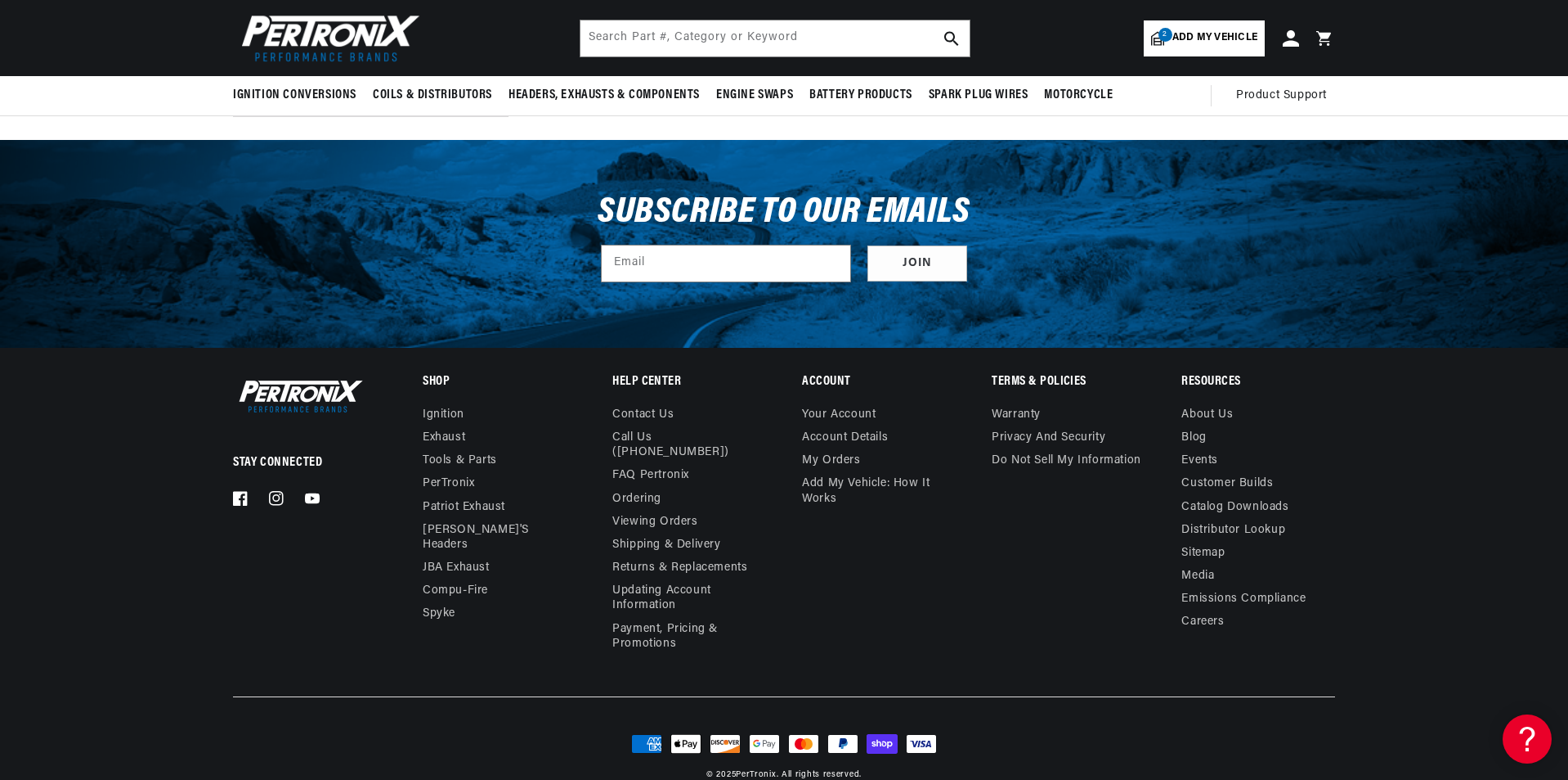
scroll to position [0, 1022]
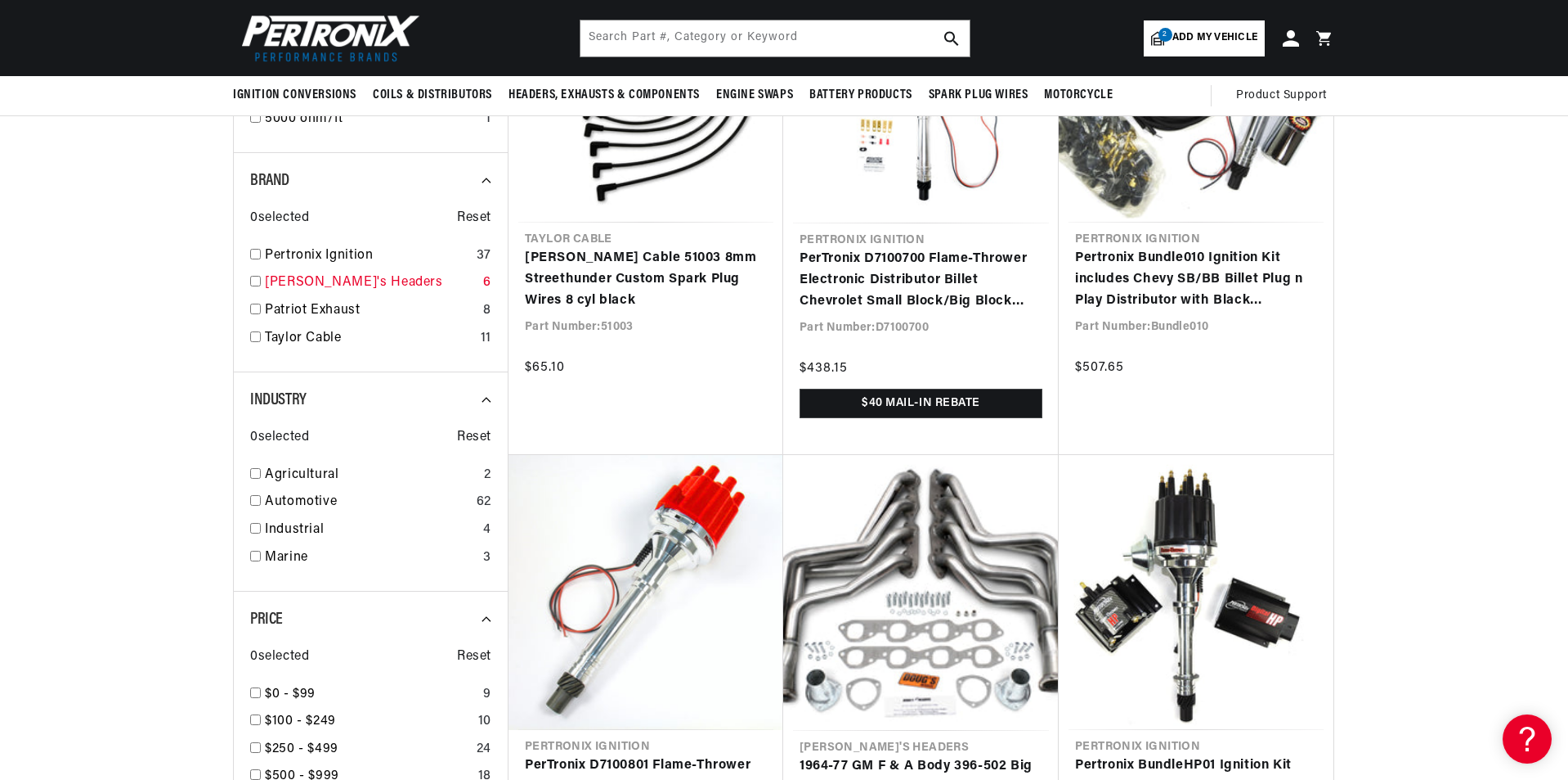
click at [312, 278] on link "[PERSON_NAME]'s Headers" at bounding box center [370, 283] width 212 height 21
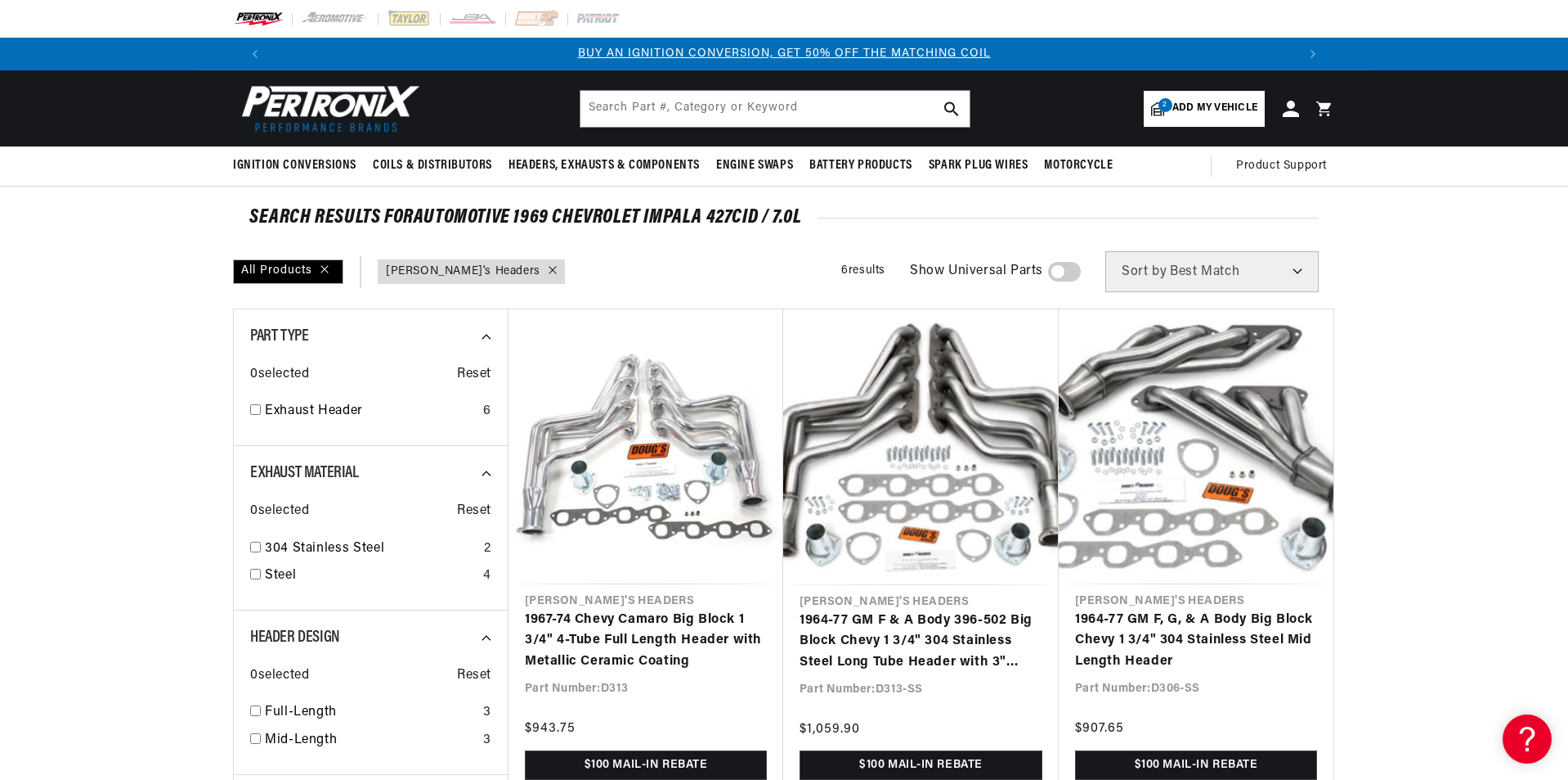
click at [1186, 99] on link "2 Add my vehicle" at bounding box center [1205, 108] width 121 height 36
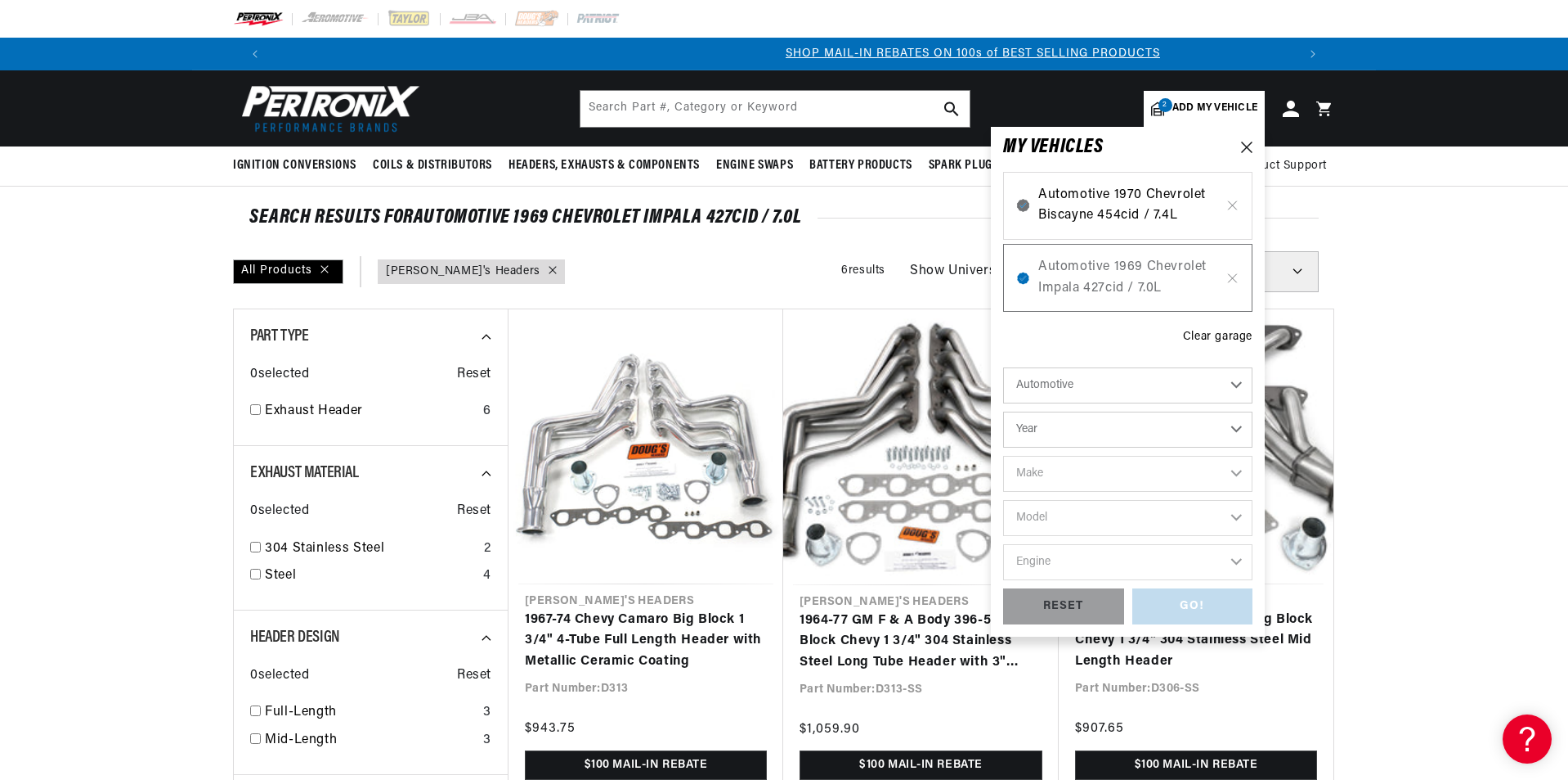
click at [1120, 202] on span "Automotive 1970 Chevrolet Biscayne 454cid / 7.4L" at bounding box center [1128, 205] width 180 height 41
